Goal: Find specific page/section

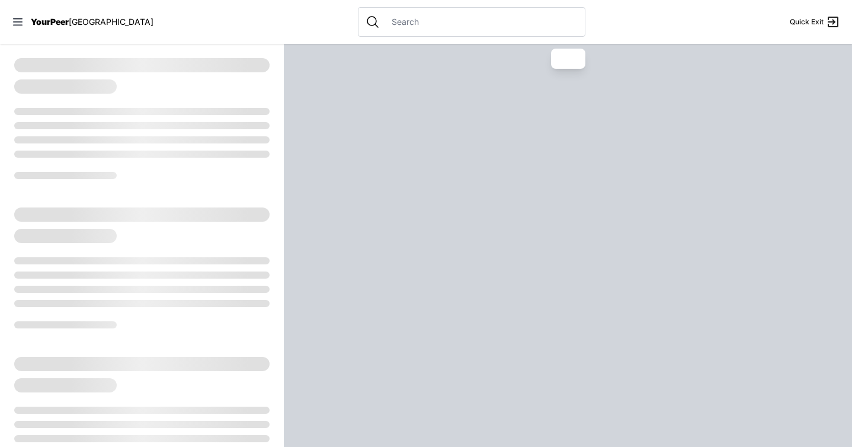
select select "recentlyUpdated"
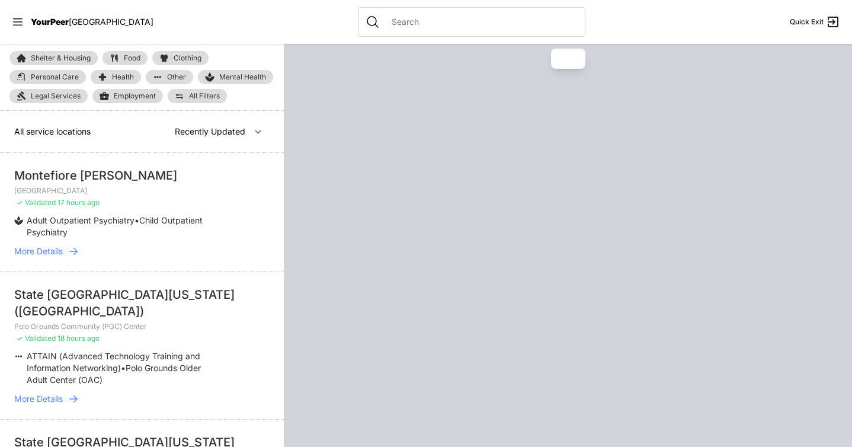
click at [384, 19] on input "text" at bounding box center [480, 22] width 193 height 12
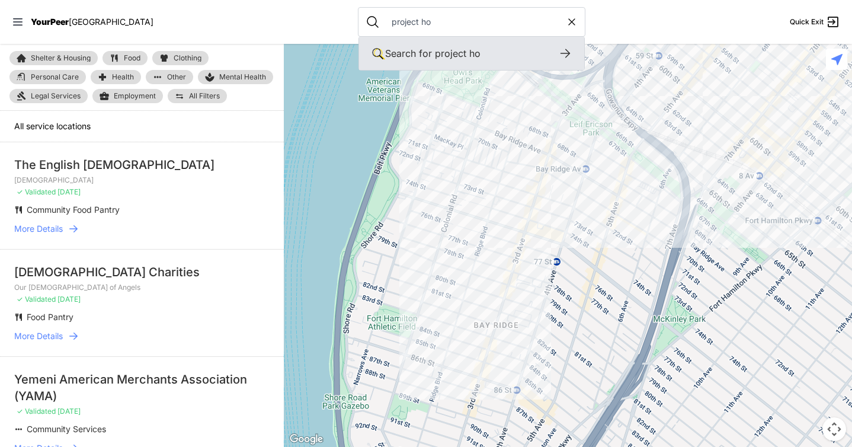
type input "project ho"
click at [558, 51] on icon at bounding box center [565, 53] width 14 height 14
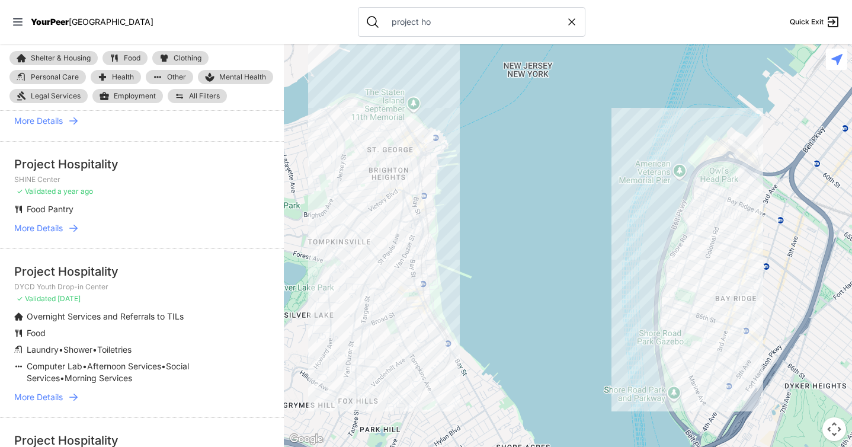
scroll to position [148, 0]
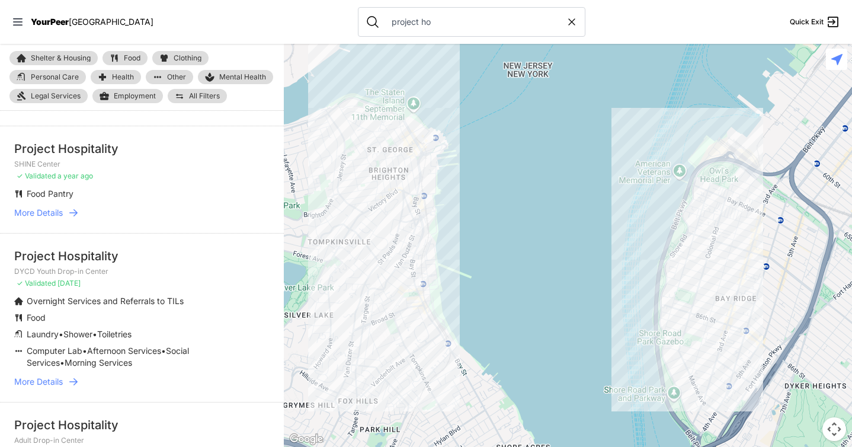
click at [76, 381] on icon at bounding box center [73, 381] width 8 height 7
